Goal: Transaction & Acquisition: Purchase product/service

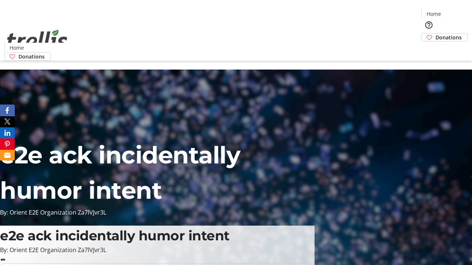
click at [435, 34] on span "Donations" at bounding box center [448, 38] width 26 height 8
